Goal: Transaction & Acquisition: Book appointment/travel/reservation

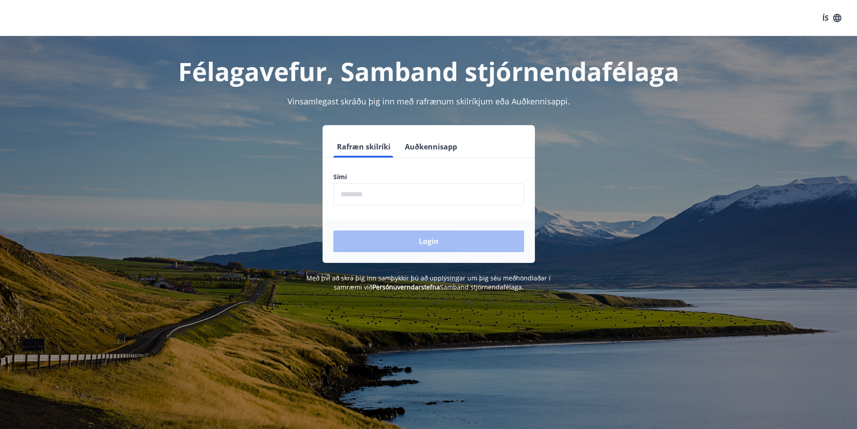
click at [342, 194] on input "phone" at bounding box center [428, 194] width 191 height 22
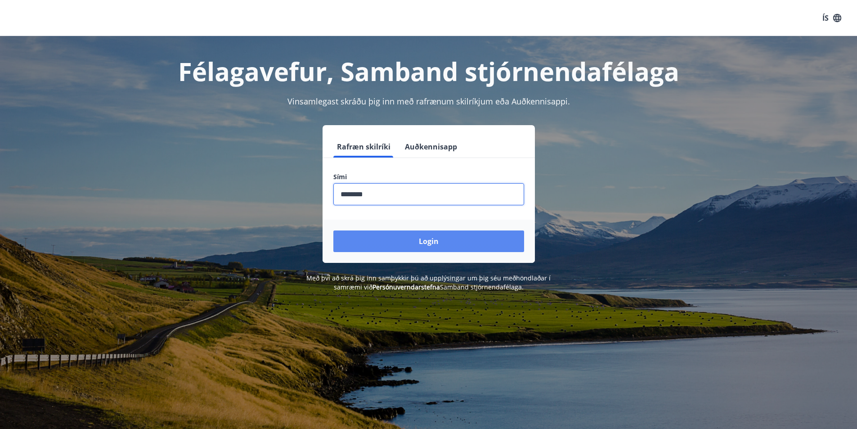
type input "********"
click at [403, 244] on button "Login" at bounding box center [428, 241] width 191 height 22
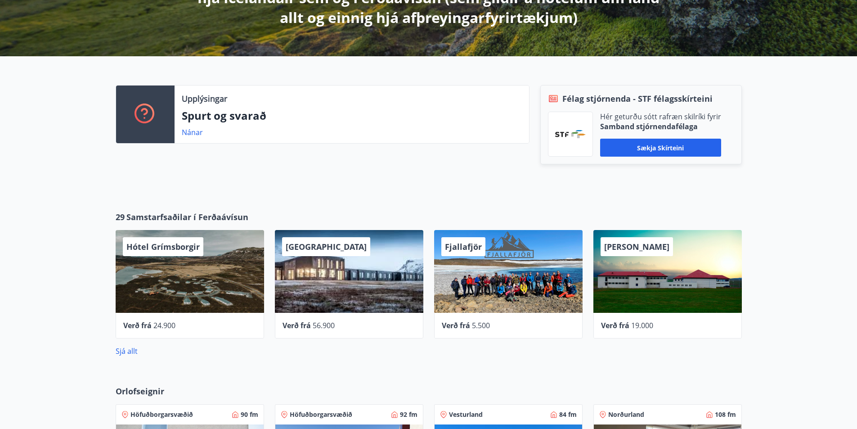
scroll to position [270, 0]
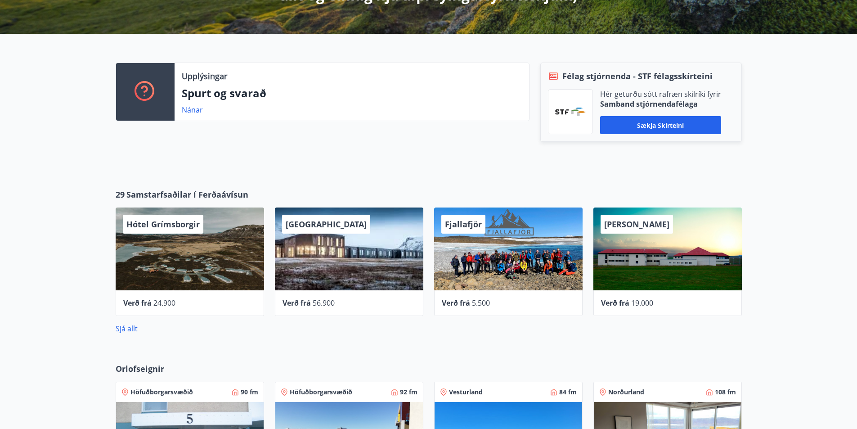
click at [173, 197] on div "Hótel Grímsborgir Verð frá 24.900" at bounding box center [184, 256] width 159 height 119
click at [128, 330] on link "Sjá allt" at bounding box center [127, 329] width 22 height 10
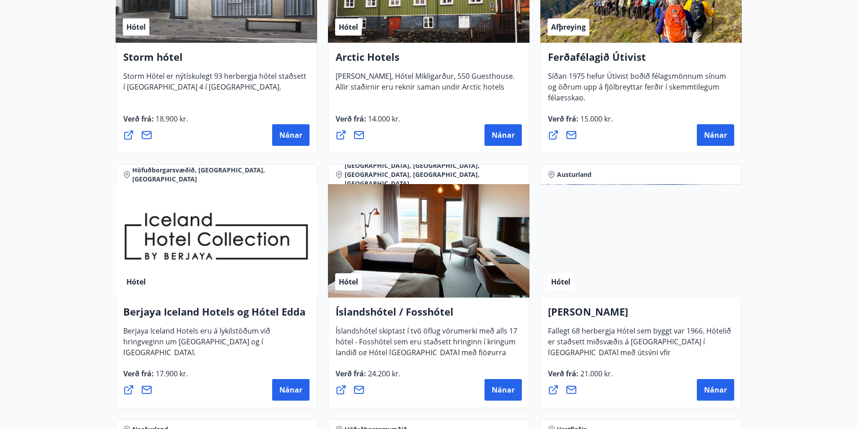
scroll to position [810, 0]
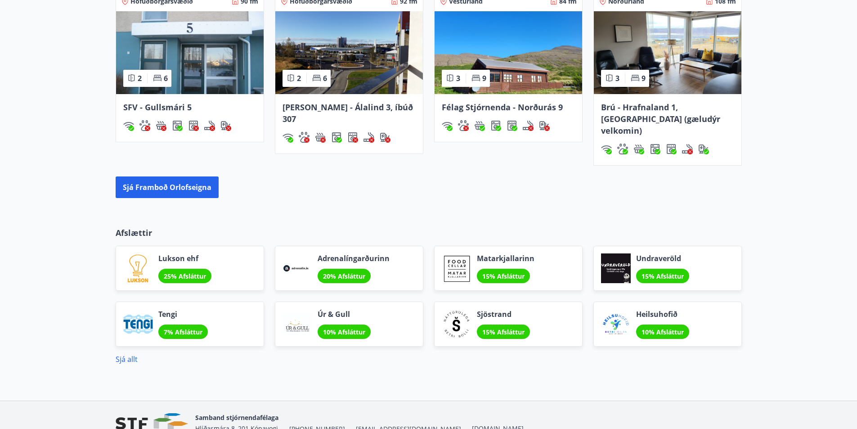
scroll to position [696, 0]
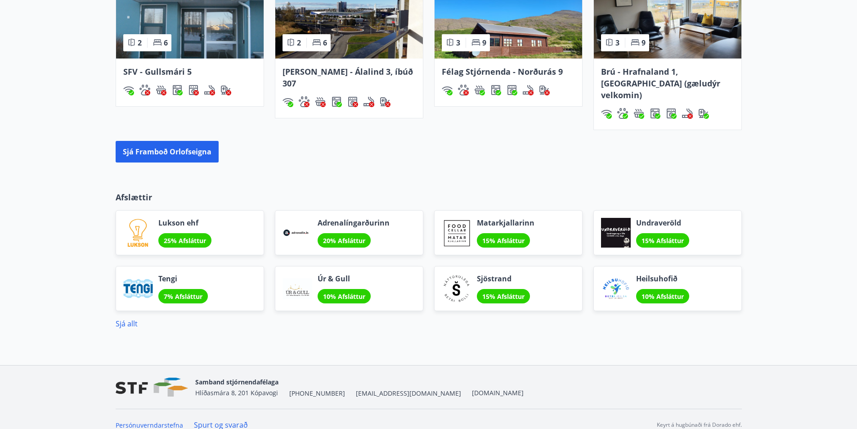
click at [129, 191] on p "Afslættir" at bounding box center [429, 197] width 626 height 12
click at [162, 218] on span "Lukson ehf" at bounding box center [184, 223] width 53 height 10
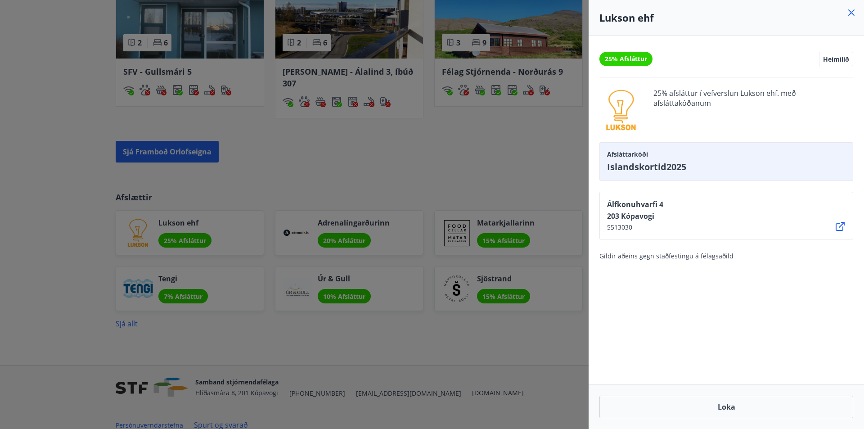
click at [852, 14] on icon at bounding box center [851, 12] width 11 height 11
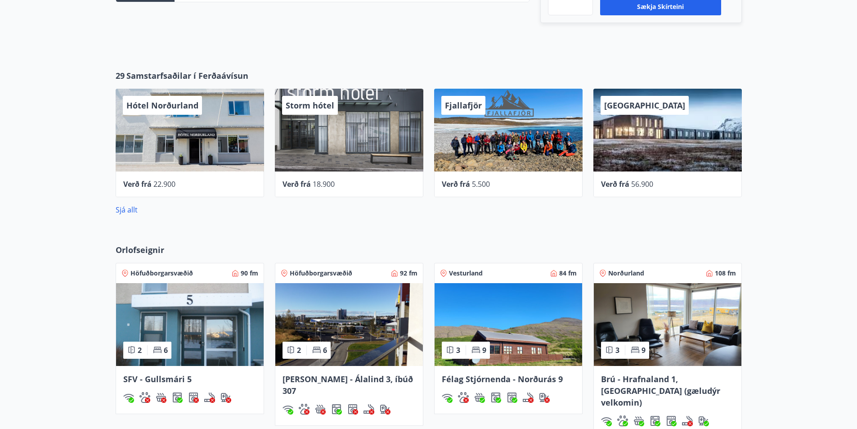
scroll to position [270, 0]
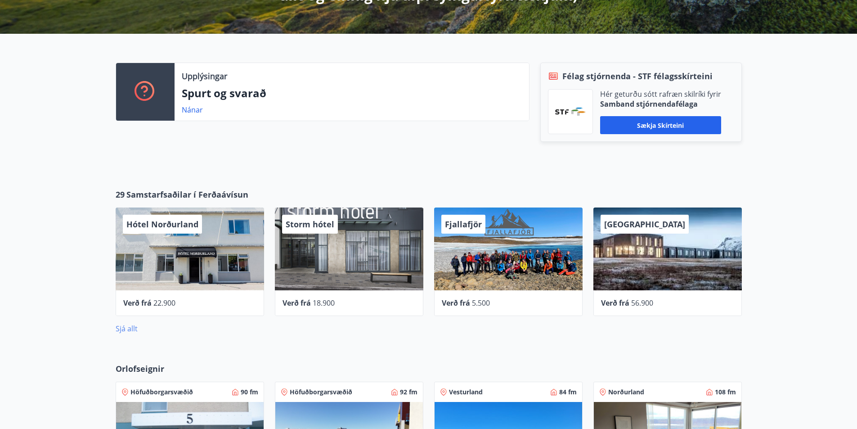
click at [127, 327] on link "Sjá allt" at bounding box center [127, 329] width 22 height 10
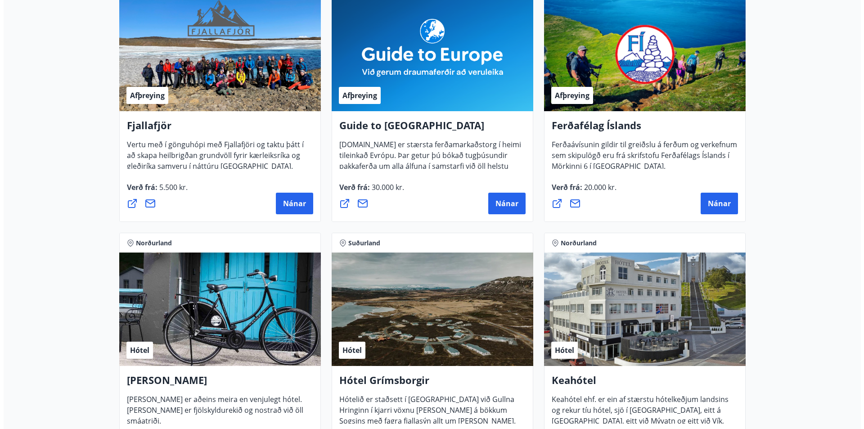
scroll to position [135, 0]
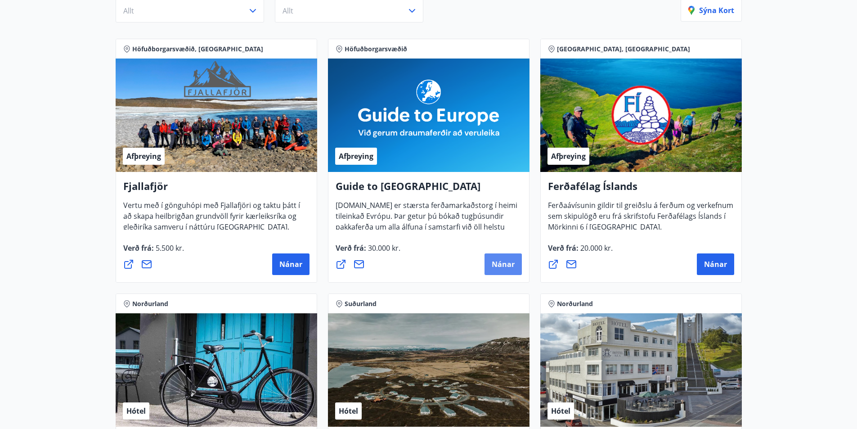
click at [492, 262] on span "Nánar" at bounding box center [503, 264] width 23 height 10
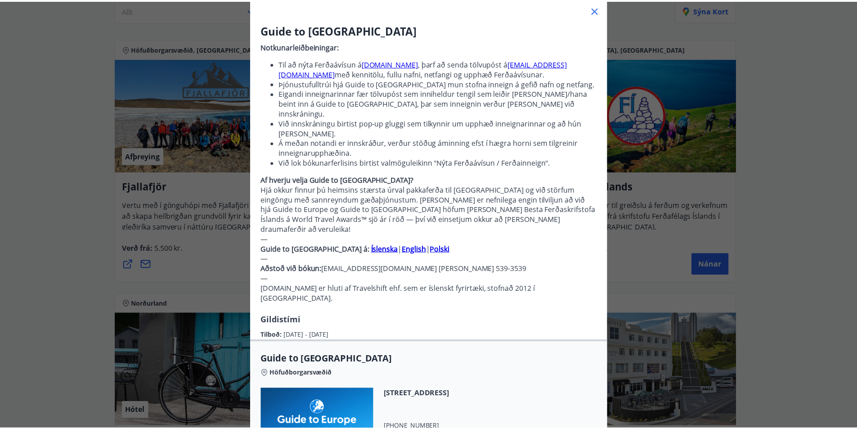
scroll to position [0, 0]
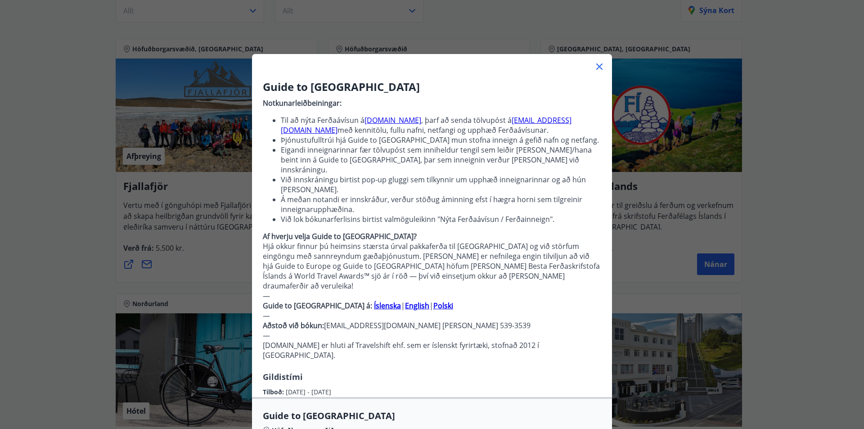
click at [594, 68] on icon at bounding box center [599, 66] width 11 height 11
